Goal: Information Seeking & Learning: Learn about a topic

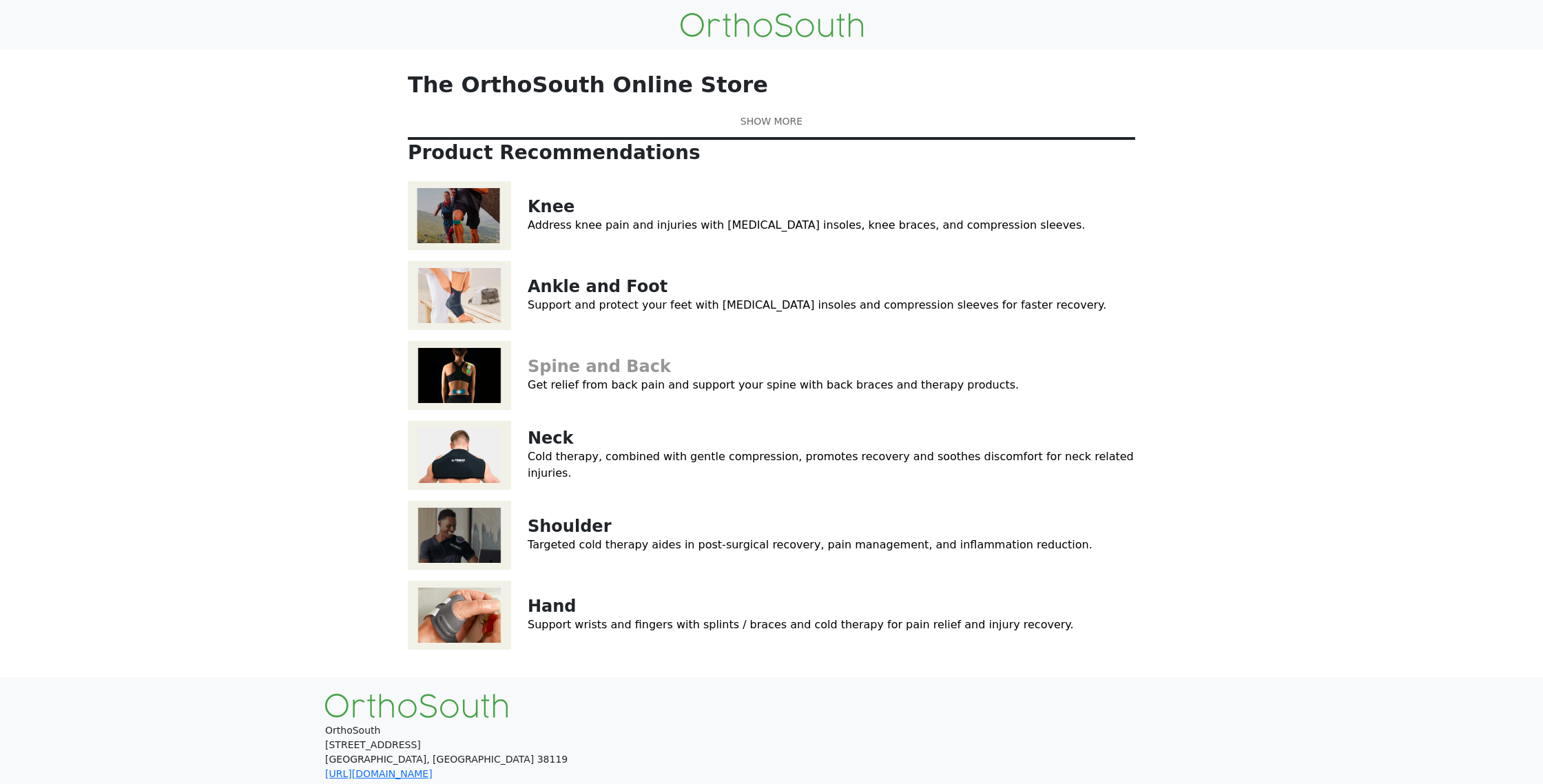
click at [592, 376] on link "Spine and Back" at bounding box center [599, 366] width 143 height 19
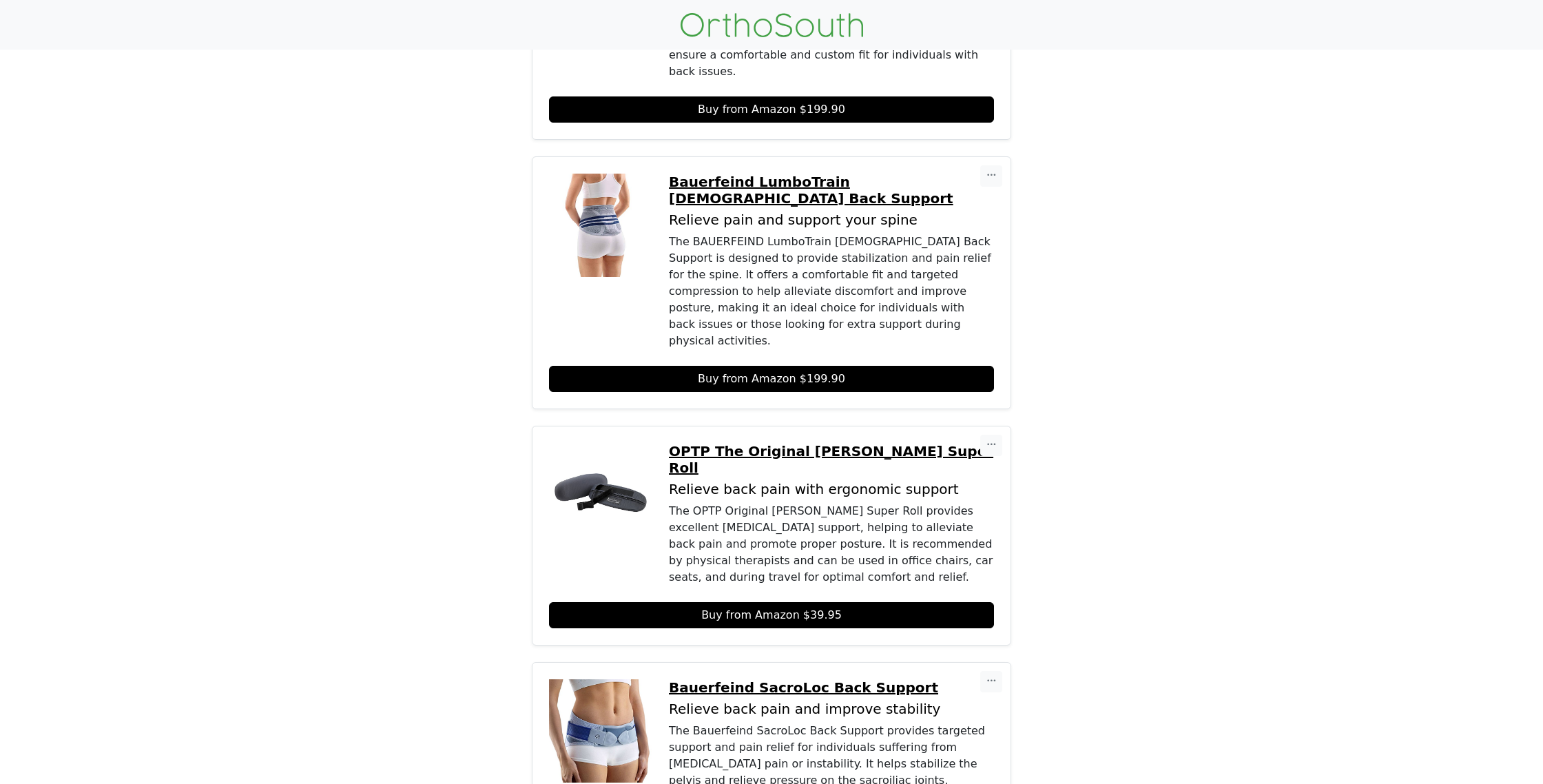
scroll to position [517, 0]
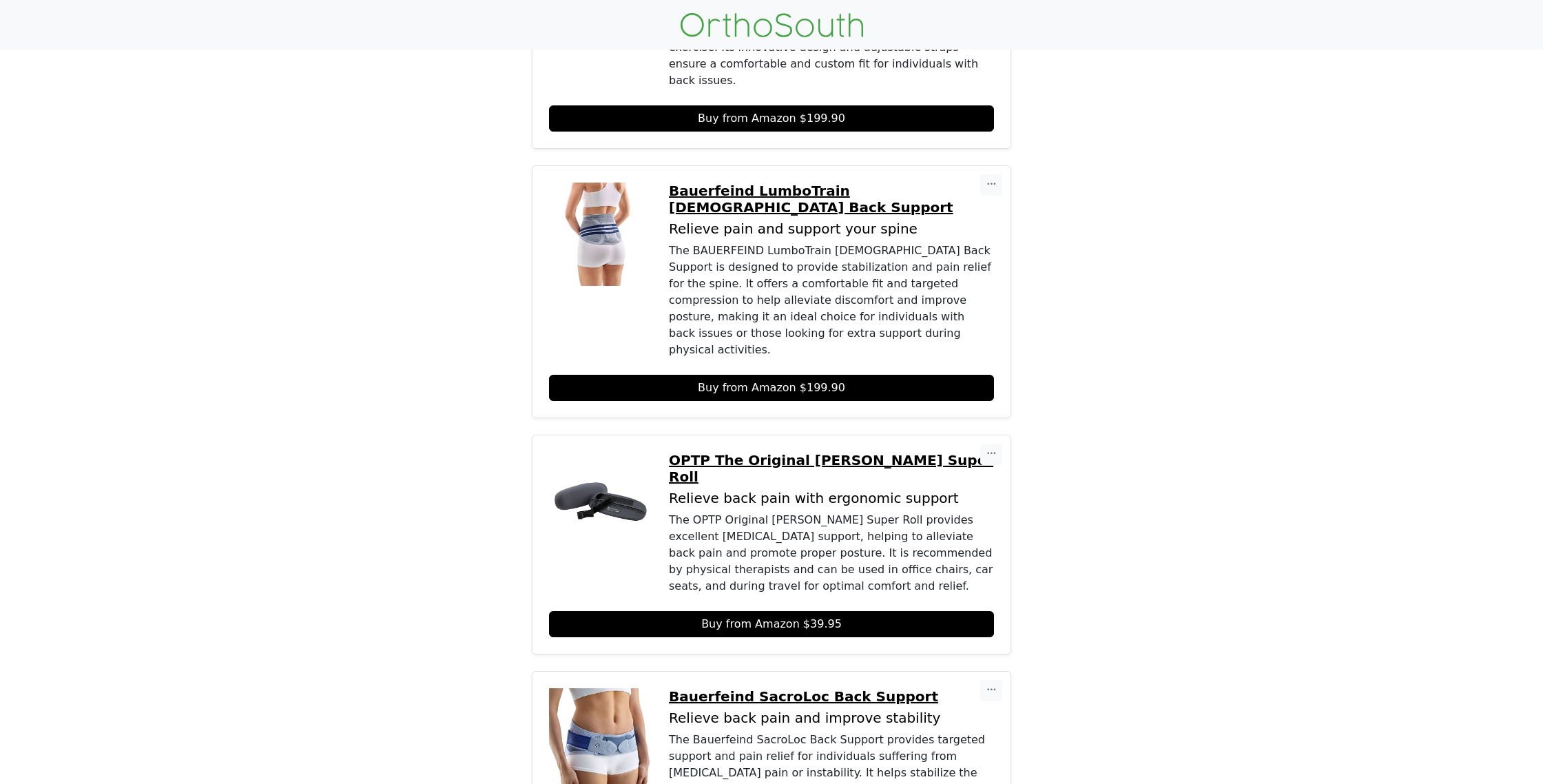
click at [809, 452] on p "OPTP The Original [PERSON_NAME] Super Roll" at bounding box center [831, 468] width 325 height 33
click at [724, 183] on p "Bauerfeind LumboTrain Lady Back Support" at bounding box center [831, 199] width 325 height 33
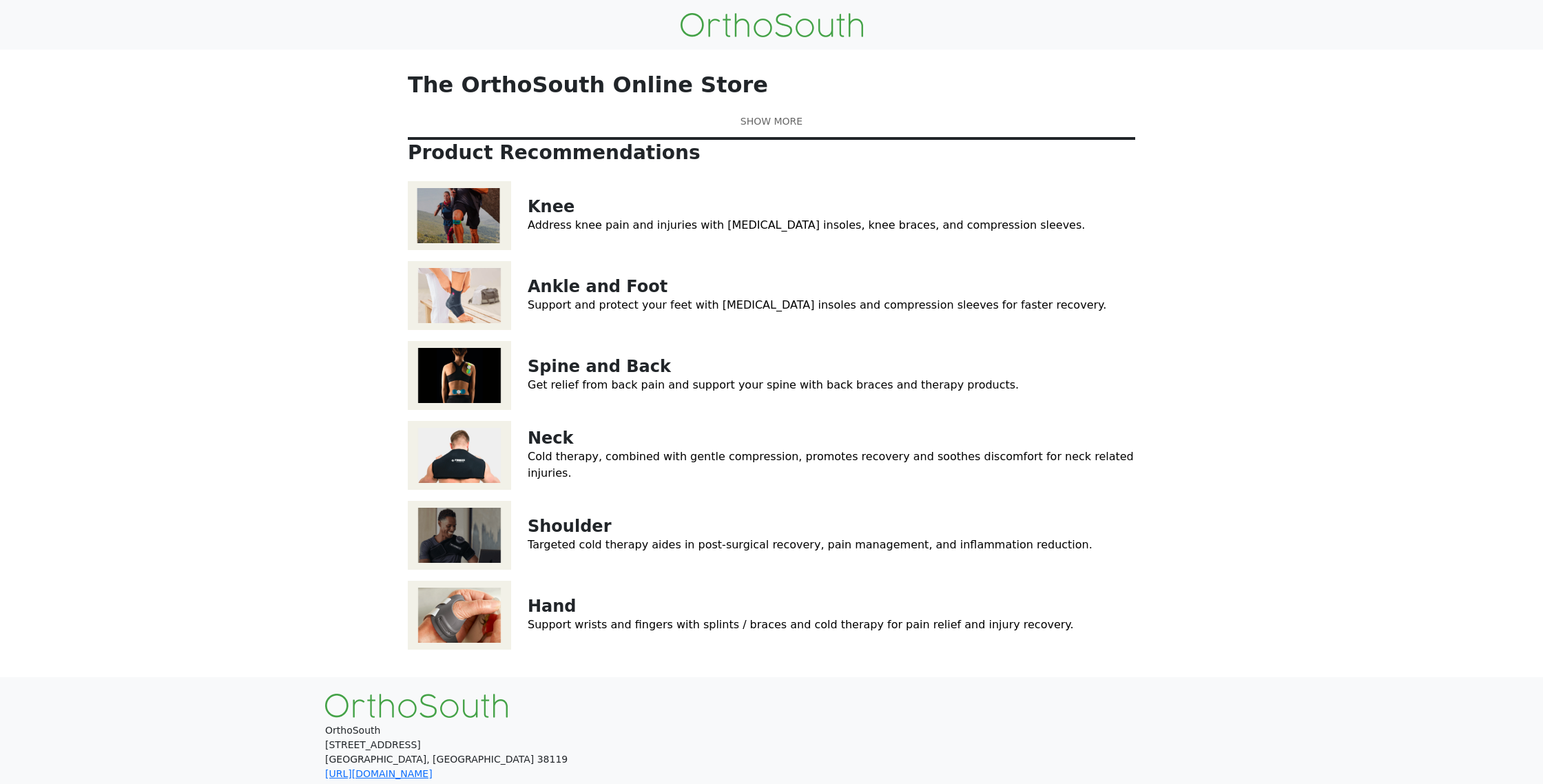
scroll to position [150, 0]
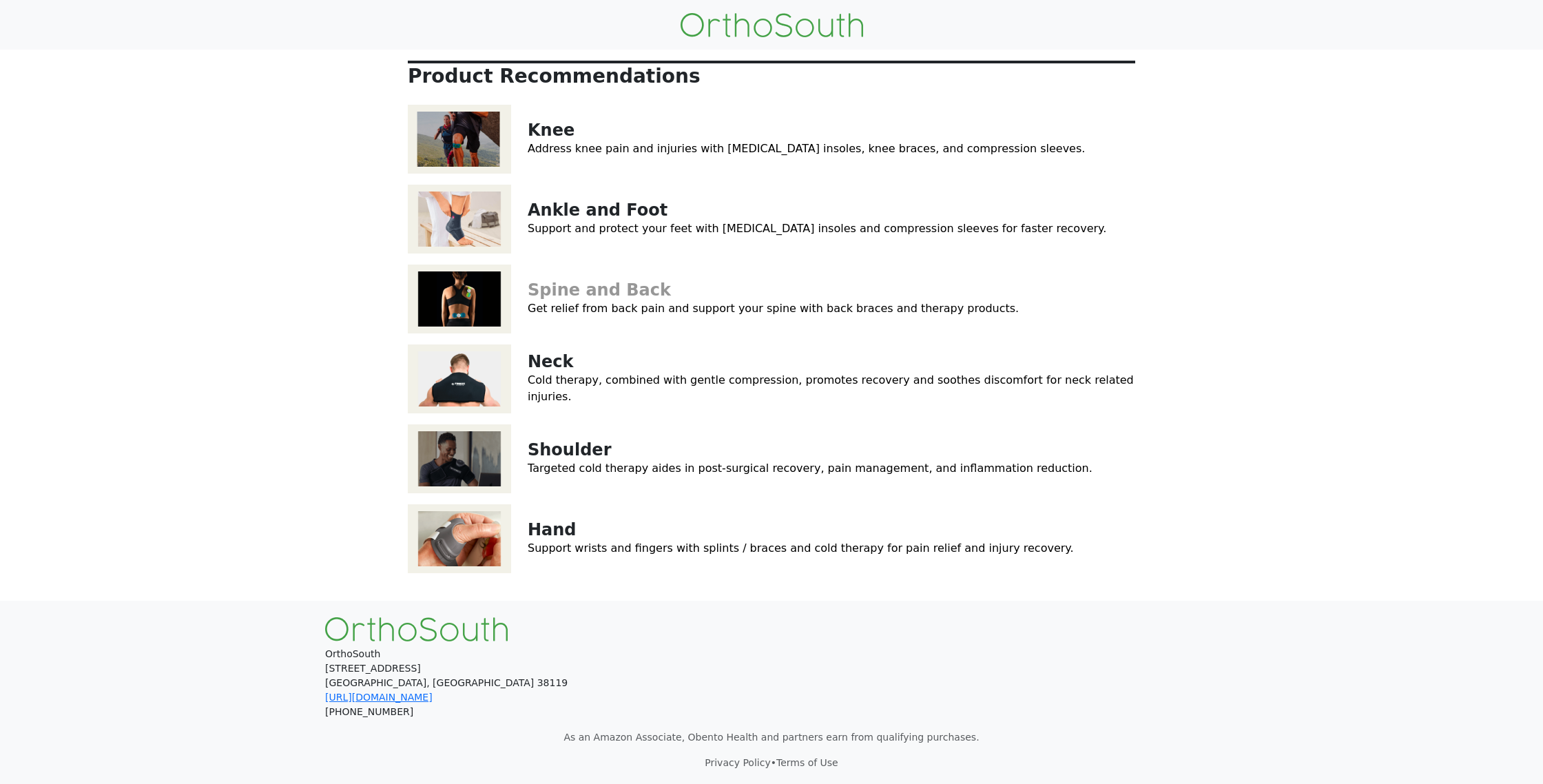
click at [591, 290] on link "Spine and Back" at bounding box center [599, 290] width 143 height 19
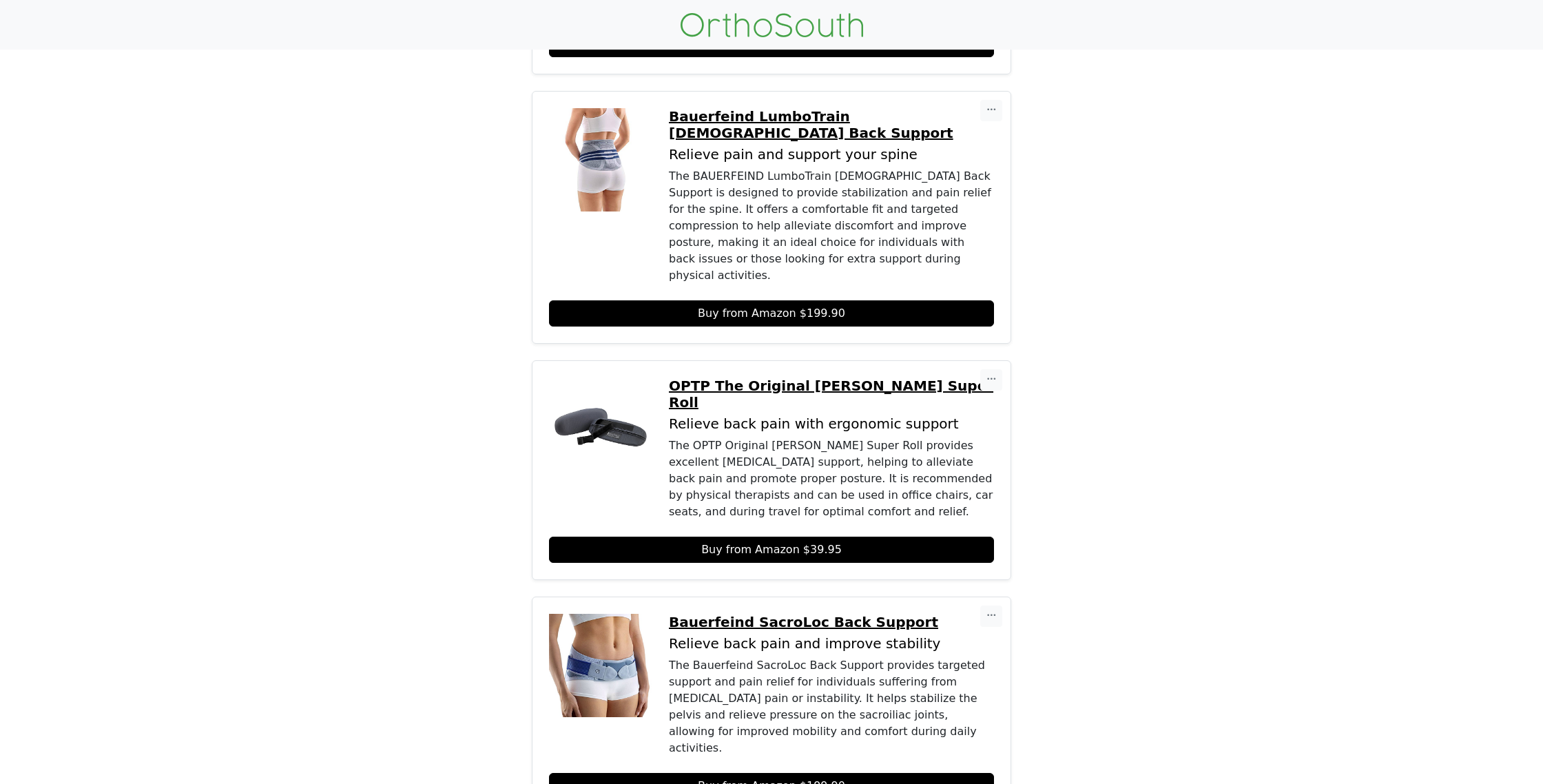
scroll to position [595, 0]
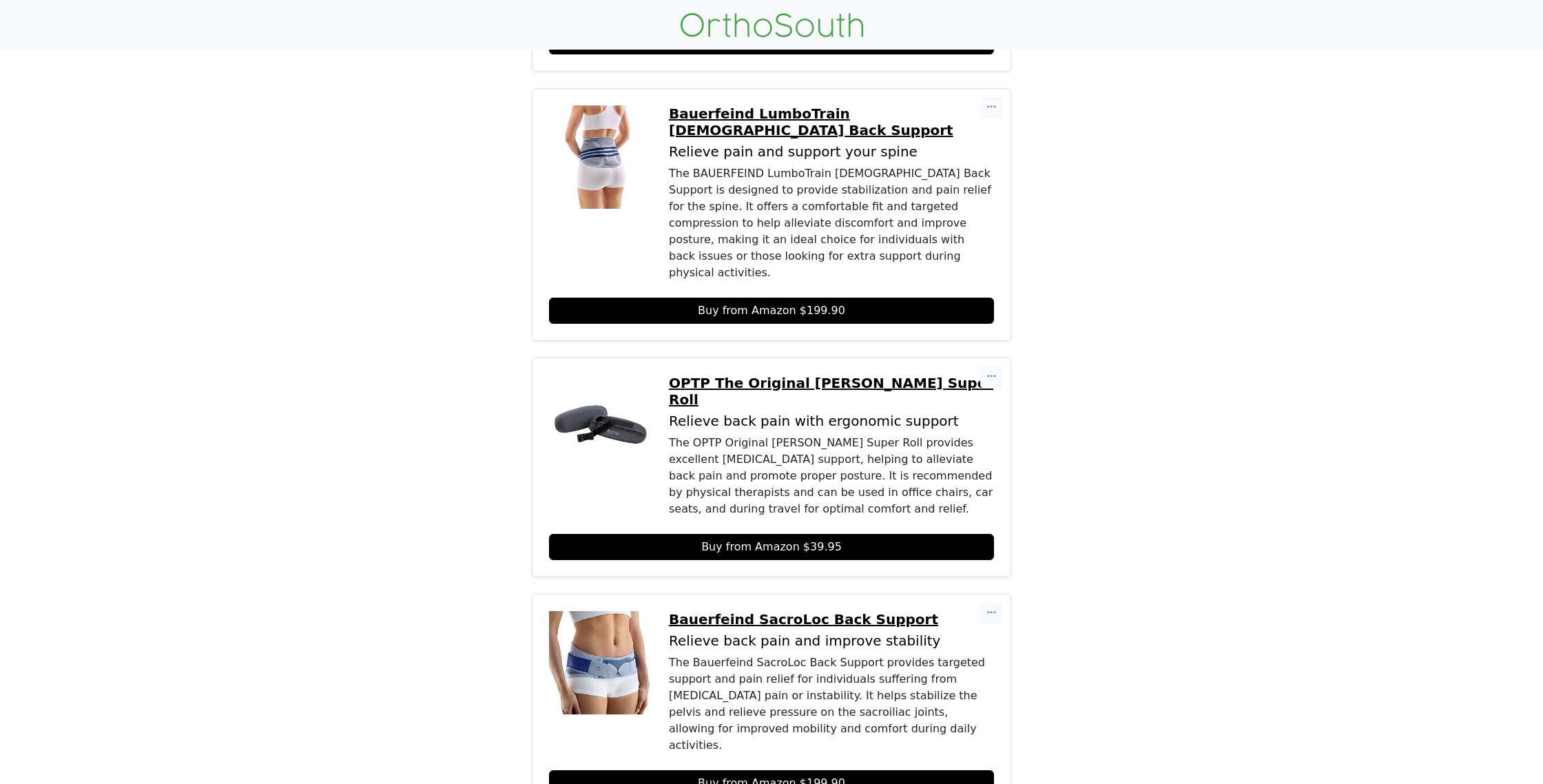
click at [811, 375] on p "OPTP The Original McKenzie Super Roll" at bounding box center [831, 391] width 325 height 33
